Goal: Information Seeking & Learning: Learn about a topic

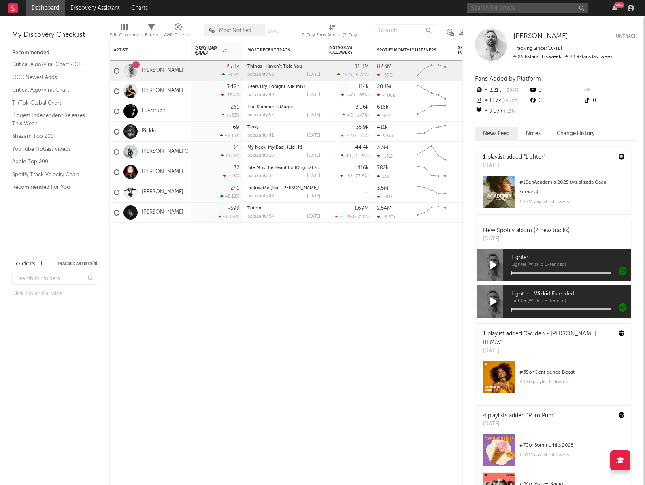
click at [572, 6] on input "text" at bounding box center [527, 8] width 121 height 10
type input "dbasser"
click at [503, 11] on input "dbasser" at bounding box center [527, 8] width 121 height 10
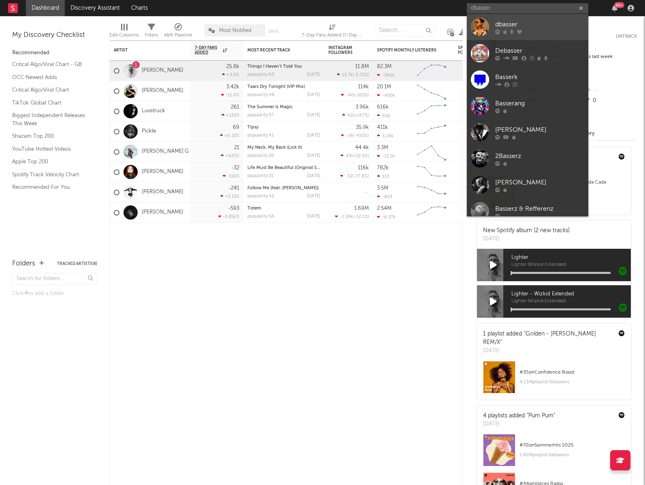
click at [517, 26] on div "dbasser" at bounding box center [539, 24] width 89 height 10
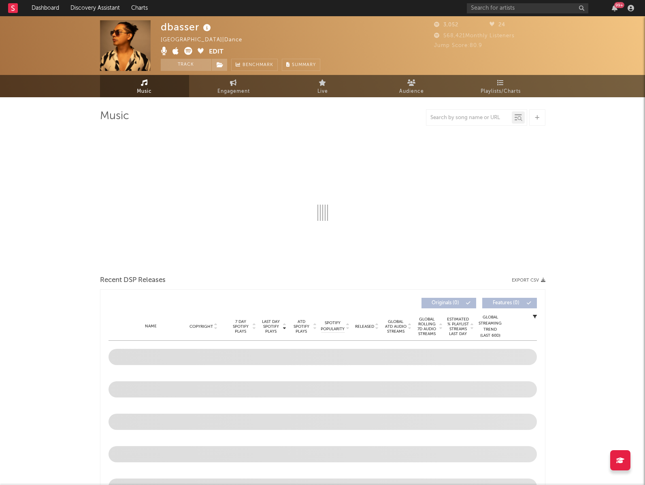
select select "1w"
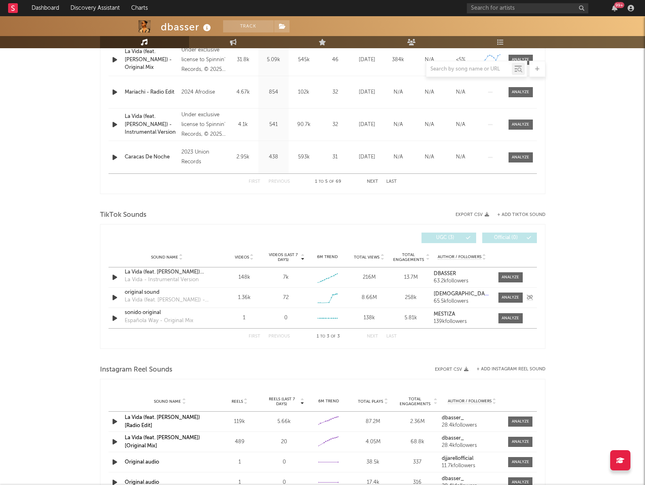
scroll to position [409, 0]
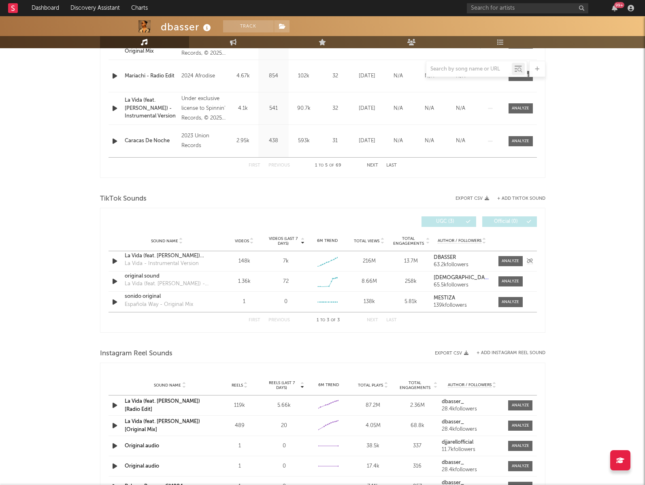
click at [215, 262] on div "Sound Name La Vida (feat. [PERSON_NAME]) [Radio Edit] La Vida - Instrumental Ve…" at bounding box center [323, 261] width 428 height 20
click at [506, 261] on div at bounding box center [510, 261] width 17 height 6
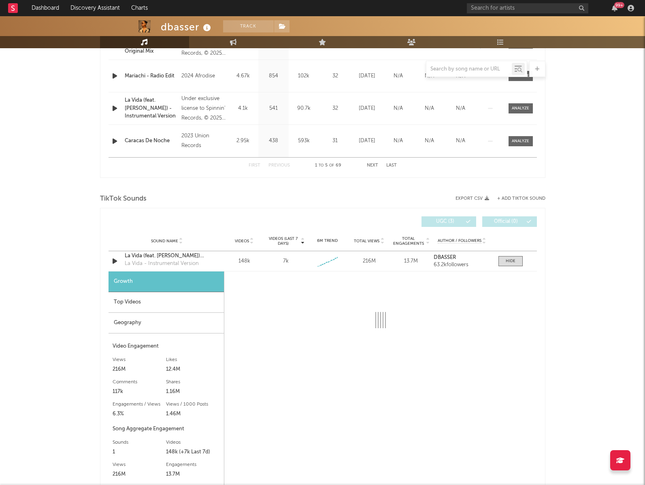
click at [144, 301] on div "Top Videos" at bounding box center [166, 302] width 115 height 21
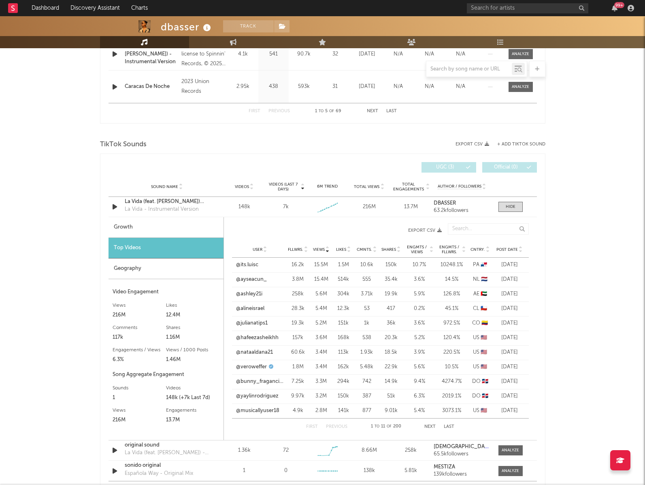
scroll to position [465, 0]
click at [265, 367] on link "@veroweffer" at bounding box center [251, 366] width 31 height 8
click at [429, 424] on button "Next" at bounding box center [429, 425] width 11 height 4
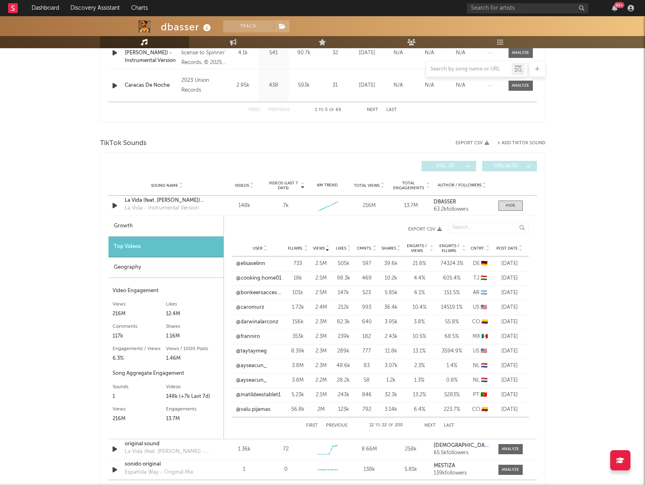
click at [313, 425] on button "First" at bounding box center [312, 425] width 12 height 4
click at [513, 248] on span "Post Date" at bounding box center [506, 248] width 21 height 5
click at [258, 410] on link "@ayseacun_" at bounding box center [251, 409] width 31 height 8
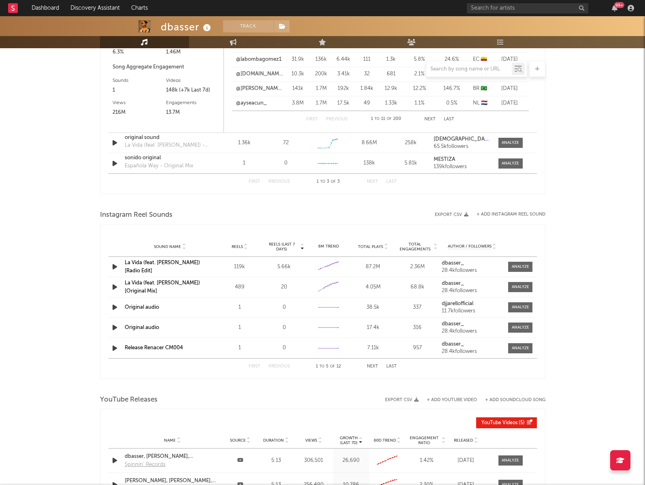
scroll to position [803, 0]
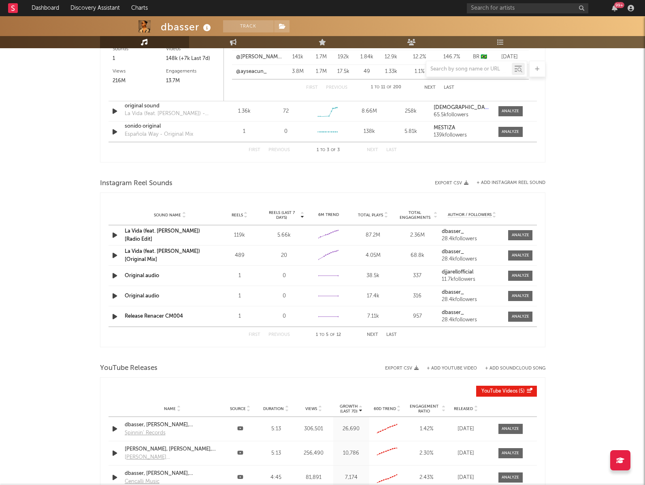
click at [198, 232] on link "La Vida (feat. [PERSON_NAME]) [Radio Edit]" at bounding box center [162, 234] width 75 height 13
click at [520, 236] on div at bounding box center [520, 235] width 17 height 6
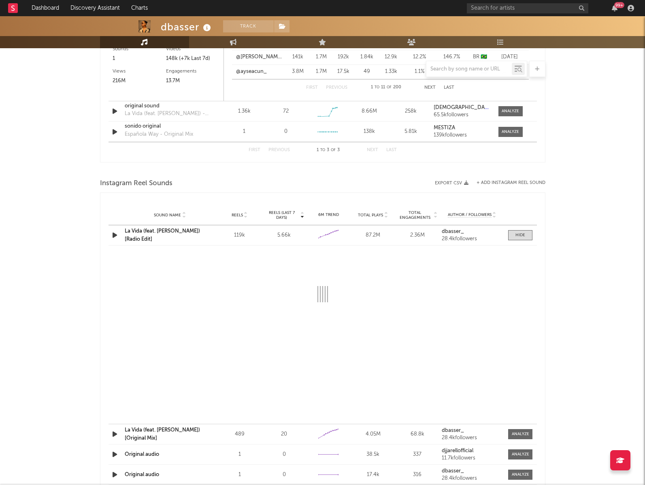
select select "1w"
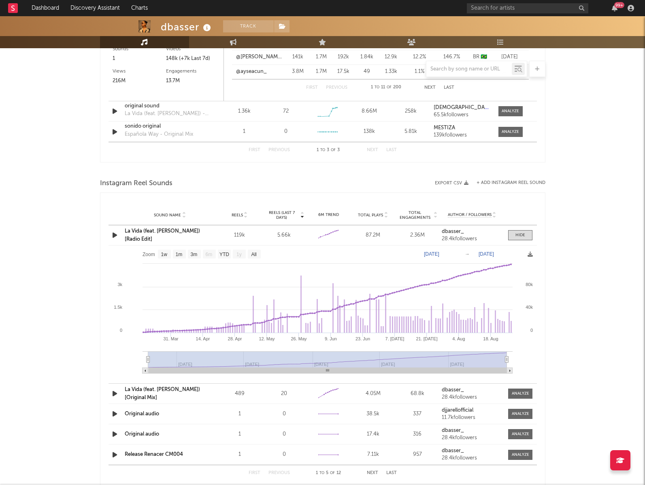
click at [322, 241] on div "Created with Highcharts 10.3.3" at bounding box center [328, 235] width 24 height 15
click at [325, 232] on icon at bounding box center [326, 234] width 8 height 8
click at [138, 235] on link "La Vida (feat. [PERSON_NAME]) [Radio Edit]" at bounding box center [162, 234] width 75 height 13
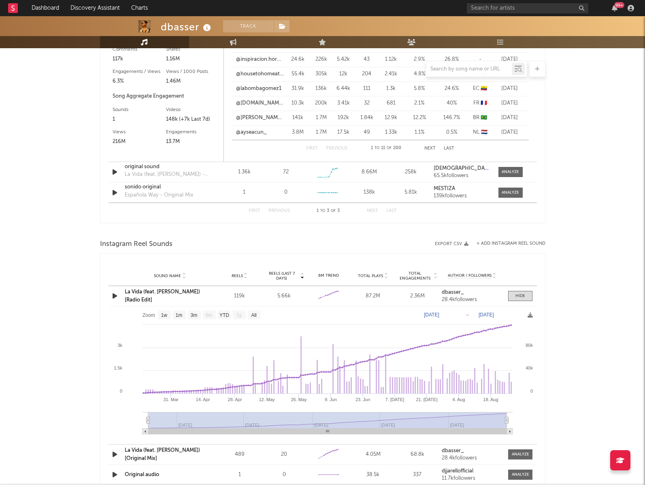
scroll to position [746, 0]
